Goal: Register for event/course

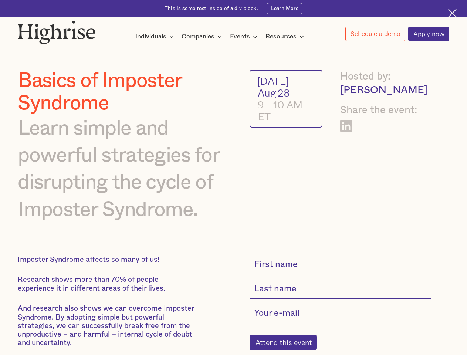
click at [57, 30] on img at bounding box center [57, 32] width 78 height 24
click at [155, 37] on div "Individuals" at bounding box center [150, 36] width 31 height 9
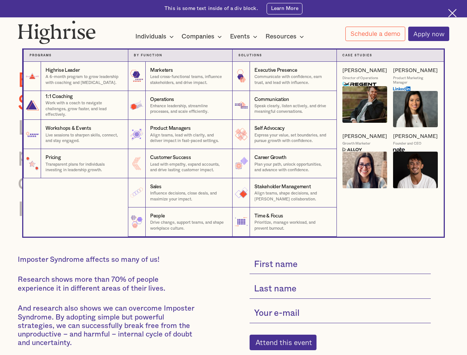
click at [203, 37] on div "Companies" at bounding box center [198, 36] width 33 height 9
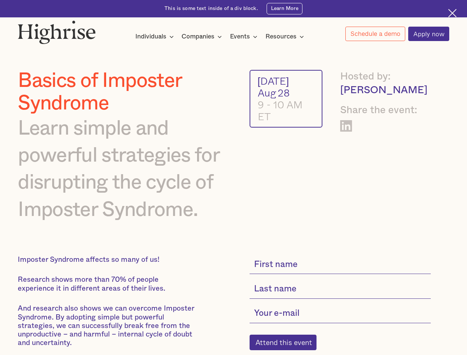
click at [246, 37] on div "Events" at bounding box center [240, 36] width 20 height 9
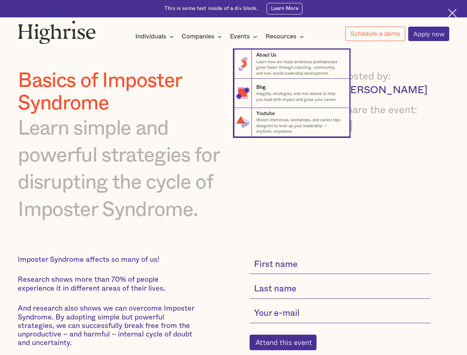
click at [287, 37] on div "Resources" at bounding box center [281, 36] width 31 height 9
click at [375, 34] on link "Schedule a demo" at bounding box center [375, 34] width 60 height 14
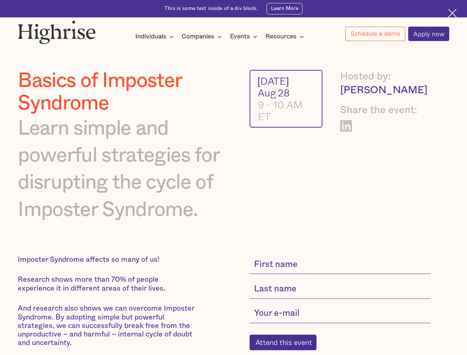
click at [0, 0] on div "Interested in a complimentary coaching session with one of our coaches? Share y…" at bounding box center [0, 0] width 0 height 0
